Goal: Information Seeking & Learning: Find specific fact

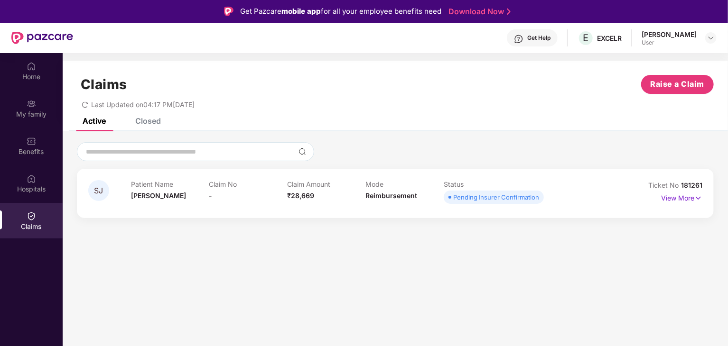
click at [471, 201] on div "Pending Insurer Confirmation" at bounding box center [496, 197] width 86 height 9
click at [680, 194] on p "View More" at bounding box center [681, 197] width 41 height 13
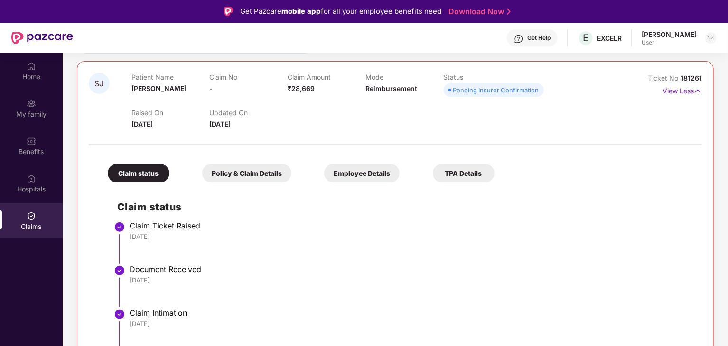
scroll to position [53, 0]
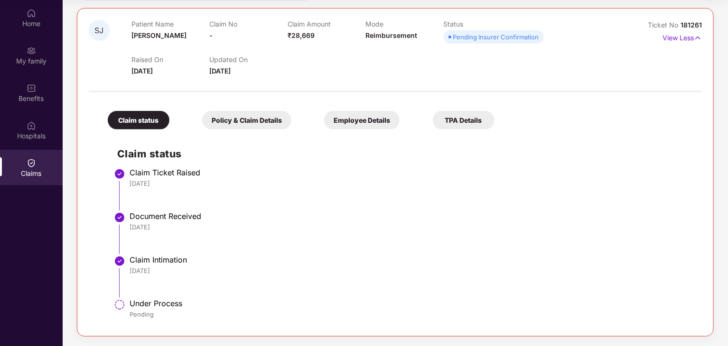
click at [247, 122] on div "Policy & Claim Details" at bounding box center [246, 120] width 89 height 19
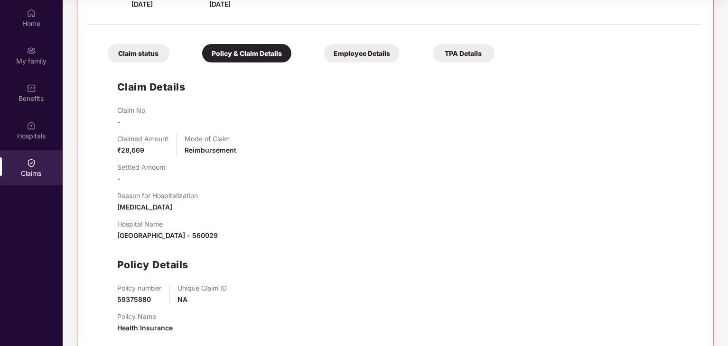
scroll to position [191, 0]
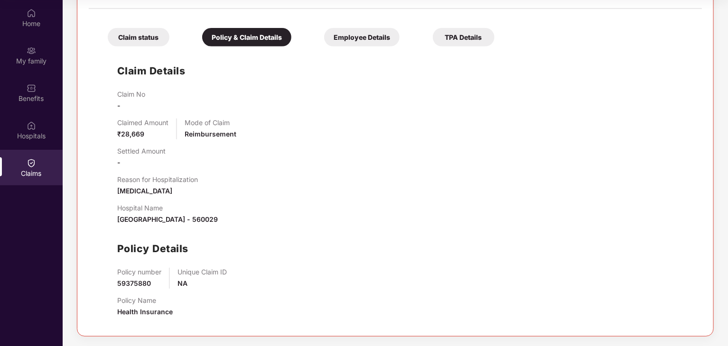
click at [364, 33] on div "Employee Details" at bounding box center [361, 37] width 75 height 19
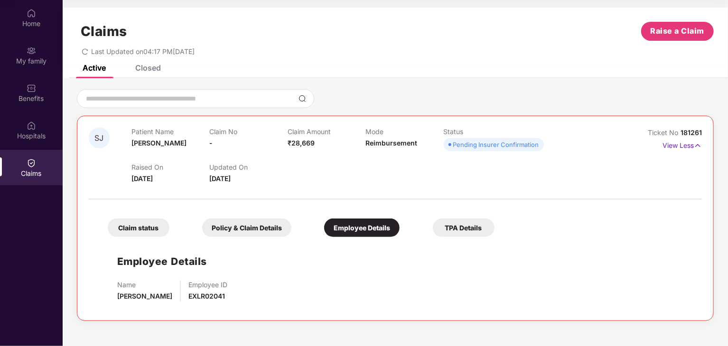
click at [452, 223] on div "TPA Details" at bounding box center [464, 228] width 62 height 19
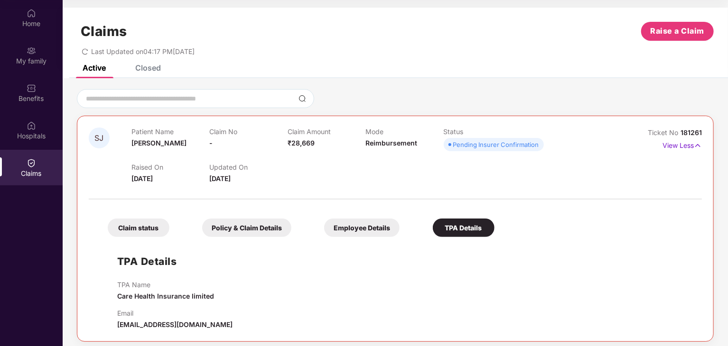
scroll to position [5, 0]
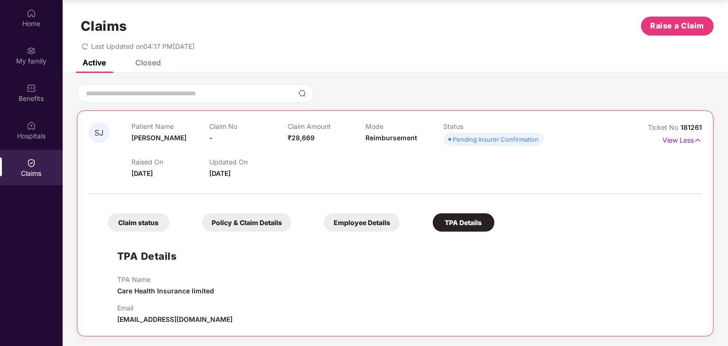
click at [365, 217] on div "Employee Details" at bounding box center [361, 223] width 75 height 19
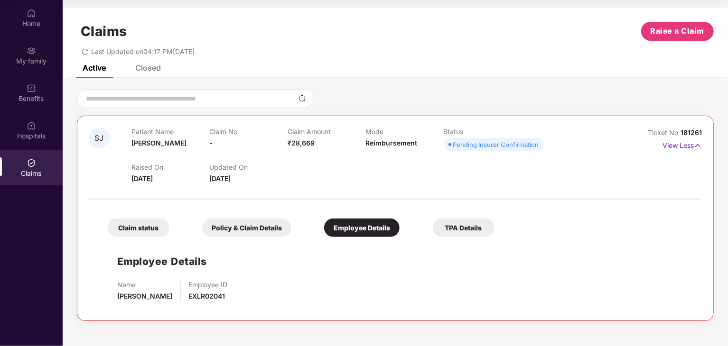
click at [449, 223] on div "TPA Details" at bounding box center [464, 228] width 62 height 19
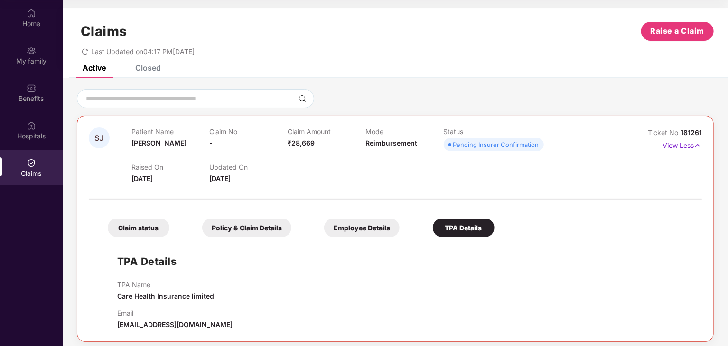
click at [350, 220] on div "Employee Details" at bounding box center [361, 228] width 75 height 19
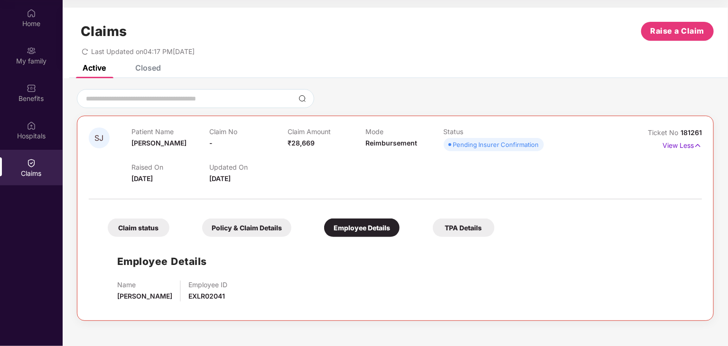
click at [273, 225] on div "Policy & Claim Details" at bounding box center [246, 228] width 89 height 19
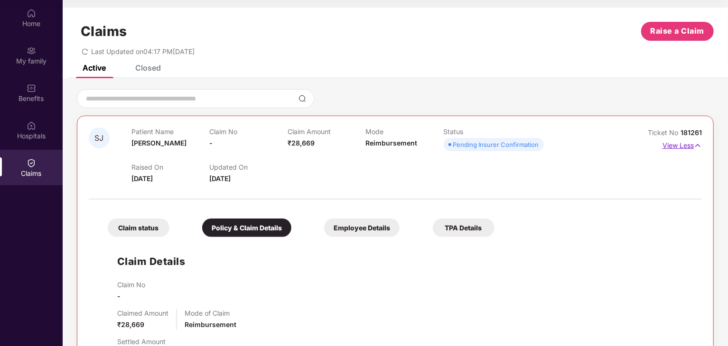
click at [680, 141] on p "View Less" at bounding box center [682, 144] width 39 height 13
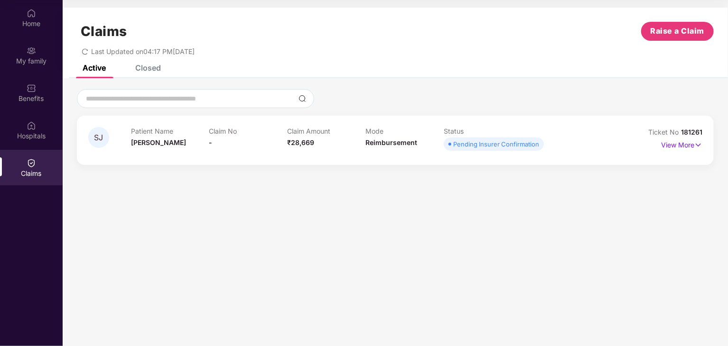
click at [527, 145] on div "Pending Insurer Confirmation" at bounding box center [496, 144] width 86 height 9
click at [461, 147] on div "Pending Insurer Confirmation" at bounding box center [496, 144] width 86 height 9
click at [343, 155] on div "SJ Patient Name [PERSON_NAME] Claim No - Claim Amount ₹28,669 Mode Reimbursemen…" at bounding box center [395, 140] width 637 height 49
click at [211, 98] on input at bounding box center [190, 99] width 210 height 10
click at [161, 67] on div "Active Closed" at bounding box center [395, 71] width 665 height 13
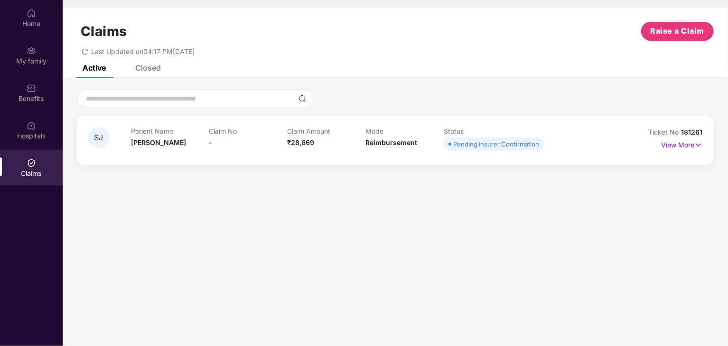
click at [146, 65] on div "Claims Raise a Claim Last Updated on 04:17 PM[DATE]" at bounding box center [395, 36] width 665 height 57
click at [37, 137] on div "Hospitals" at bounding box center [31, 135] width 63 height 9
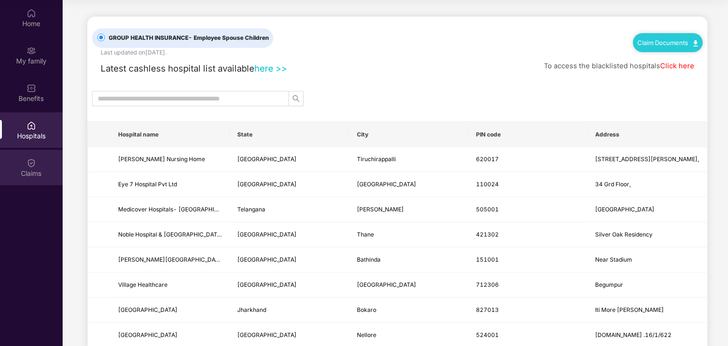
click at [33, 169] on div "Claims" at bounding box center [31, 173] width 63 height 9
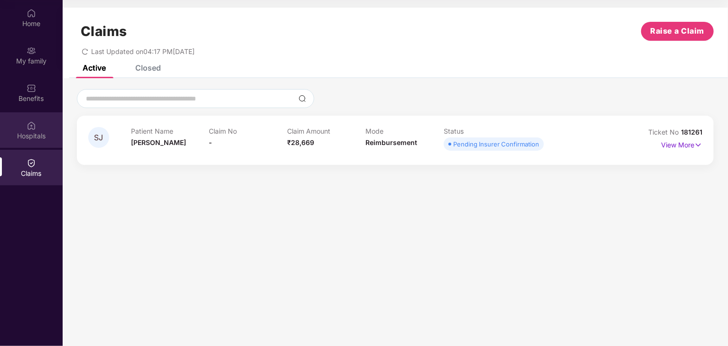
click at [34, 137] on div "Hospitals" at bounding box center [31, 135] width 63 height 9
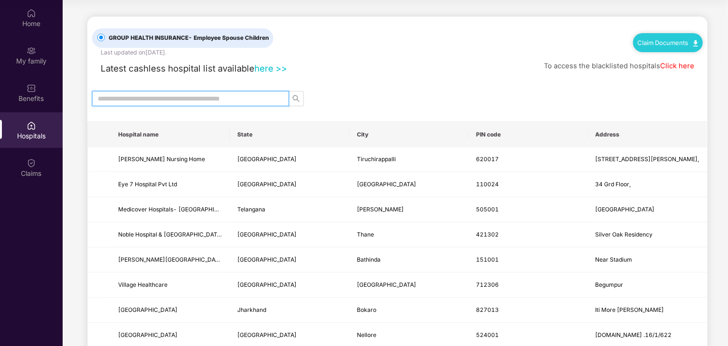
click at [164, 96] on input "text" at bounding box center [187, 99] width 178 height 10
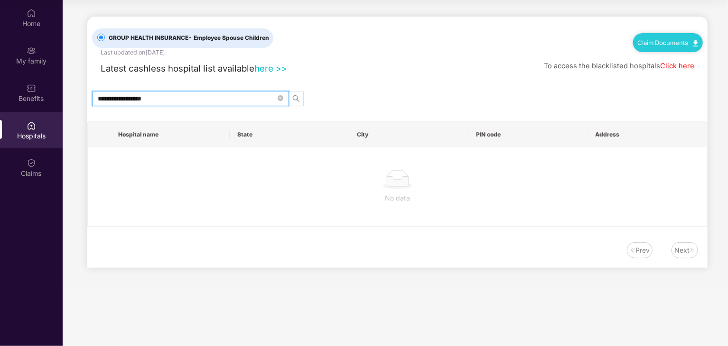
type input "**********"
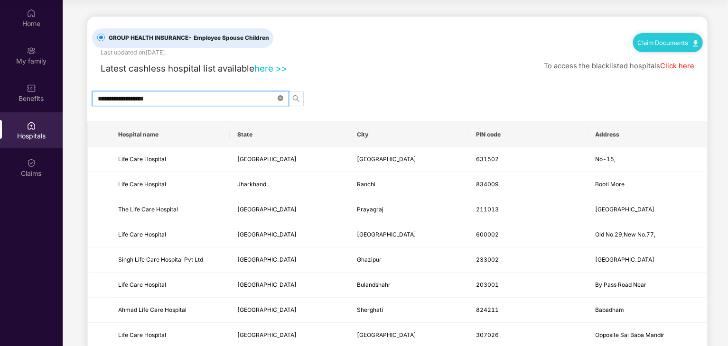
click at [282, 98] on icon "close-circle" at bounding box center [281, 98] width 6 height 6
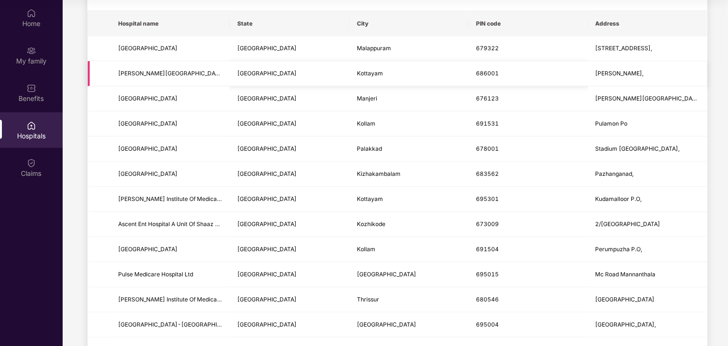
scroll to position [105, 0]
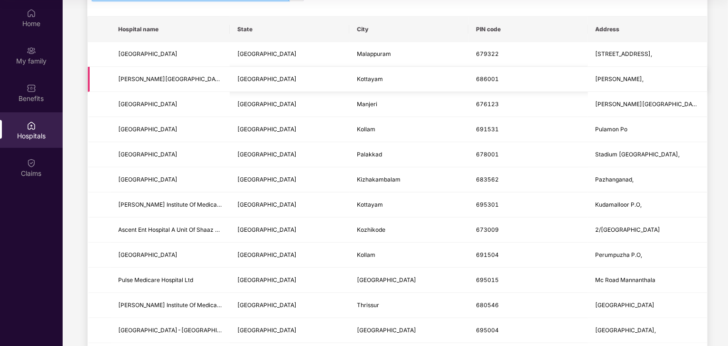
type input "******"
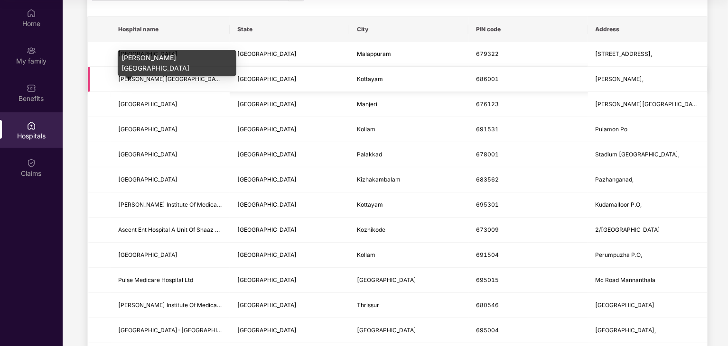
click at [159, 76] on span "[PERSON_NAME][GEOGRAPHIC_DATA]" at bounding box center [171, 78] width 106 height 7
